Goal: Task Accomplishment & Management: Complete application form

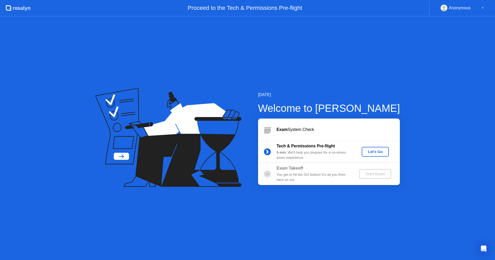
click at [371, 153] on div "Let's Go" at bounding box center [375, 152] width 23 height 4
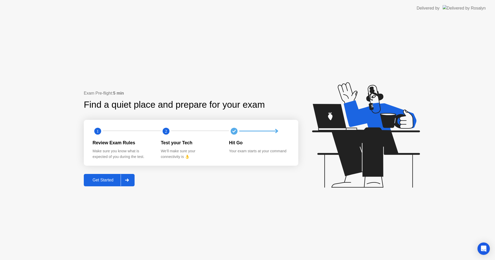
click at [114, 178] on div "Get Started" at bounding box center [102, 180] width 35 height 5
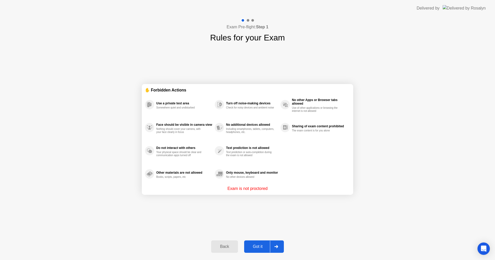
click at [267, 248] on div "Got it" at bounding box center [258, 247] width 24 height 5
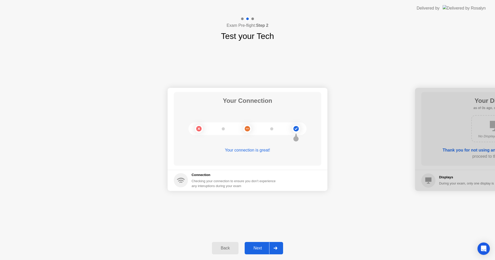
click at [266, 248] on div "Next" at bounding box center [257, 248] width 23 height 5
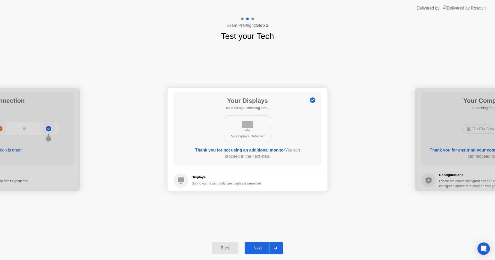
click at [266, 248] on div "Next" at bounding box center [257, 248] width 23 height 5
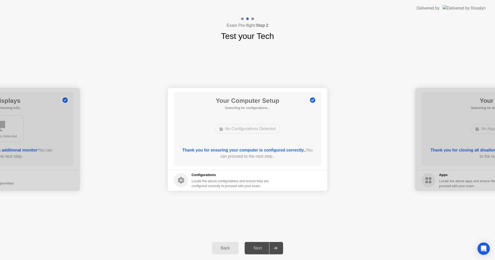
click at [266, 248] on div "Next" at bounding box center [257, 248] width 23 height 5
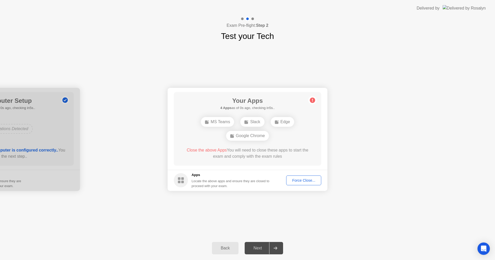
click at [266, 248] on div "Next" at bounding box center [257, 248] width 23 height 5
click at [274, 246] on div at bounding box center [275, 248] width 12 height 12
click at [303, 180] on div "Force Close..." at bounding box center [303, 181] width 31 height 4
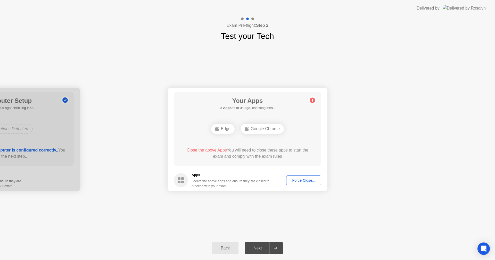
click at [305, 181] on div "Force Close..." at bounding box center [303, 181] width 31 height 4
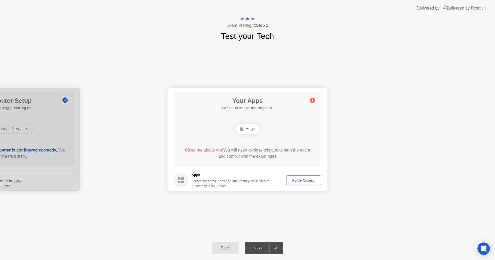
click at [299, 180] on div "Force Close..." at bounding box center [303, 181] width 31 height 4
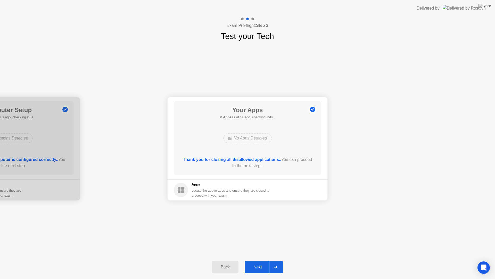
click at [260, 260] on div "Next" at bounding box center [257, 266] width 23 height 5
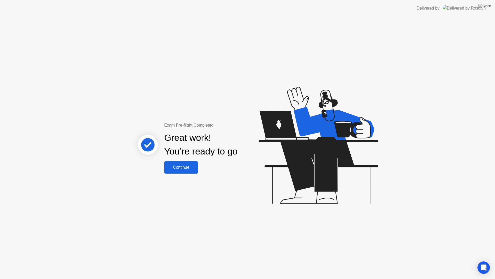
click at [183, 168] on div "Continue" at bounding box center [181, 167] width 31 height 5
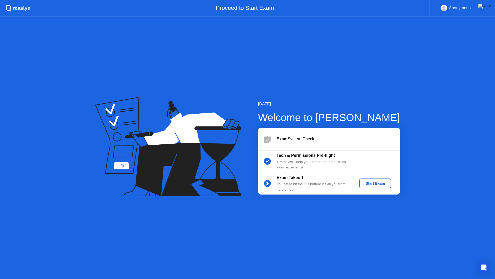
click at [373, 183] on div "Start Exam" at bounding box center [376, 183] width 28 height 4
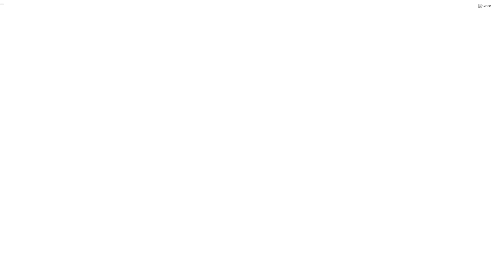
click at [4, 5] on button "End Proctoring Session" at bounding box center [2, 5] width 4 height 2
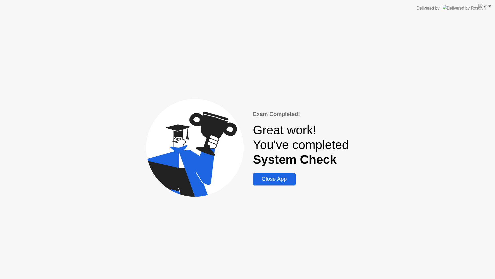
click at [282, 180] on div "Close App" at bounding box center [274, 179] width 39 height 6
